Goal: Task Accomplishment & Management: Use online tool/utility

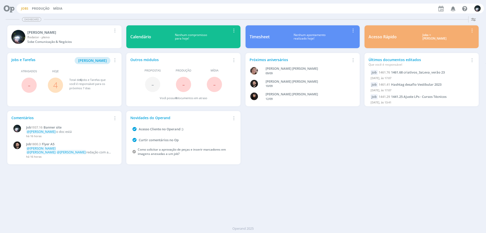
click at [25, 7] on link "Jobs" at bounding box center [24, 8] width 7 height 4
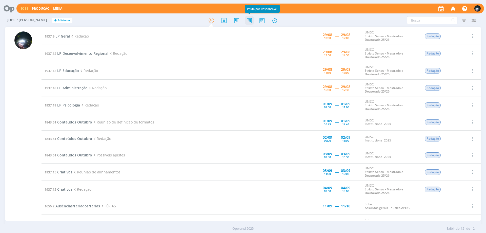
click at [252, 17] on icon at bounding box center [249, 20] width 9 height 10
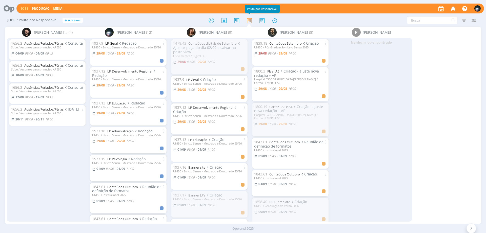
click at [114, 43] on link "LP Geral" at bounding box center [111, 43] width 12 height 5
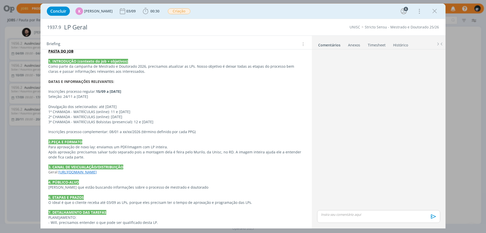
scroll to position [127, 0]
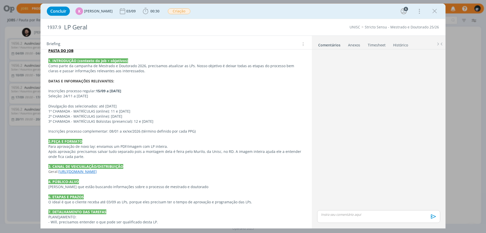
click at [90, 170] on link "[URL][DOMAIN_NAME]" at bounding box center [77, 171] width 38 height 5
click at [93, 180] on link "[URL][DOMAIN_NAME]" at bounding box center [81, 181] width 38 height 7
click at [144, 169] on p "3. CANAL DE VEICUALAÇÃO/DISTRIBUIÇÃO" at bounding box center [176, 166] width 255 height 5
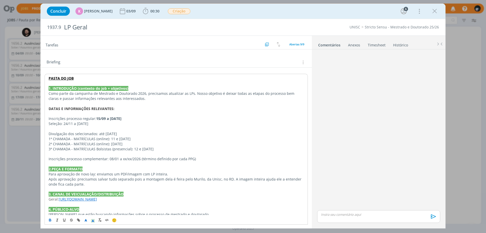
scroll to position [0, 0]
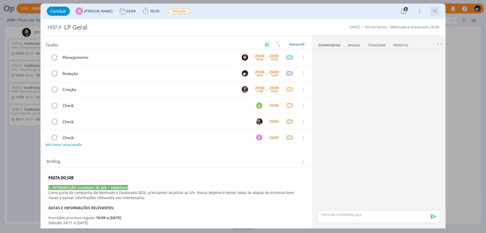
click at [432, 13] on icon "dialog" at bounding box center [435, 11] width 8 height 8
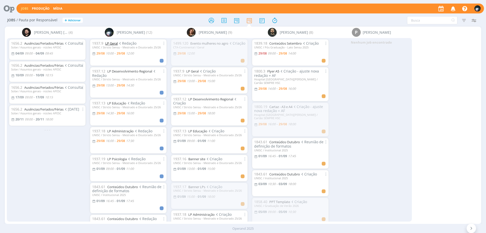
click at [107, 43] on link "LP Geral" at bounding box center [111, 43] width 12 height 5
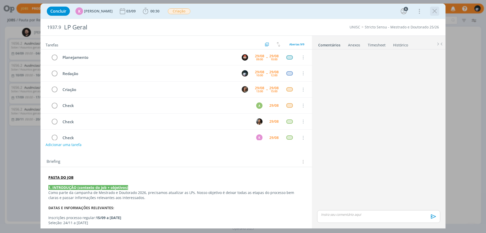
click at [433, 11] on icon "dialog" at bounding box center [435, 11] width 8 height 8
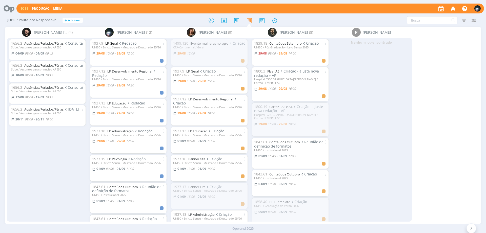
click at [115, 44] on link "LP Geral" at bounding box center [111, 43] width 12 height 5
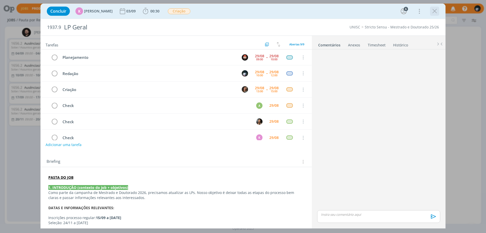
click at [434, 10] on icon "dialog" at bounding box center [435, 11] width 8 height 8
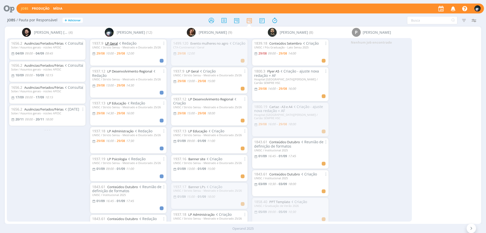
click at [115, 44] on link "LP Geral" at bounding box center [111, 43] width 12 height 5
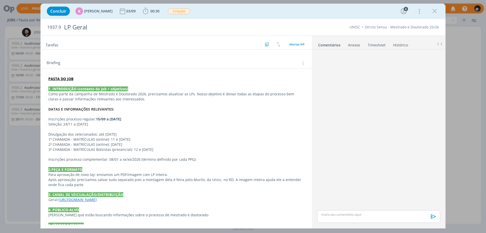
scroll to position [101, 0]
